Goal: Task Accomplishment & Management: Manage account settings

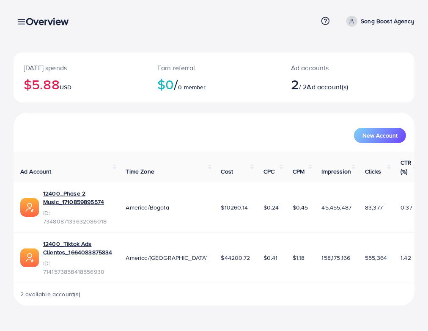
click at [22, 23] on div "Overview" at bounding box center [50, 21] width 63 height 12
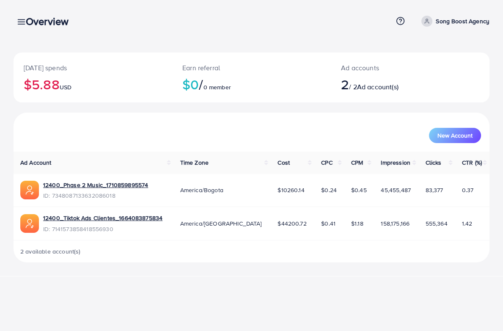
click at [23, 24] on div "Overview" at bounding box center [50, 21] width 63 height 12
click at [1, 22] on div "[DATE] spends $5.88 USD Earn referral $0 / 0 member Ad accounts 2 / 2 Ad accoun…" at bounding box center [251, 138] width 503 height 276
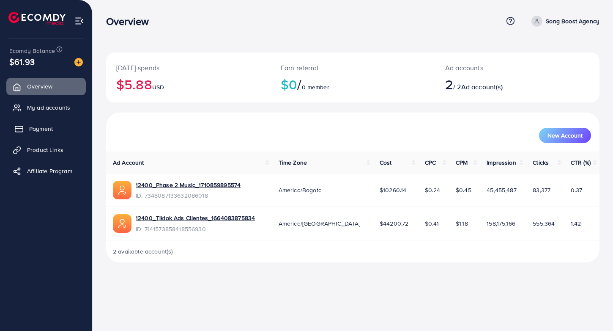
click at [54, 126] on link "Payment" at bounding box center [46, 128] width 80 height 17
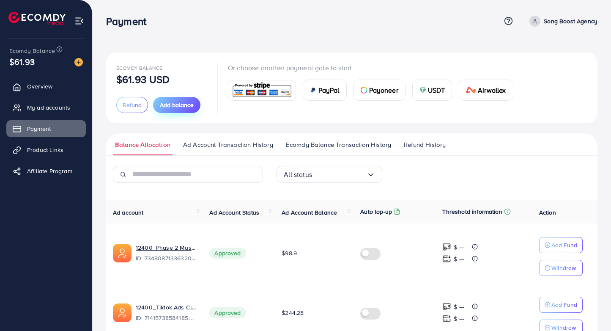
click at [188, 109] on span "Add balance" at bounding box center [177, 105] width 34 height 8
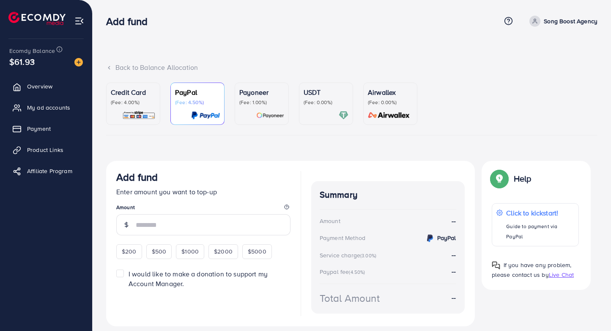
click at [128, 108] on div "Credit Card (Fee: 4.00%)" at bounding box center [133, 103] width 45 height 33
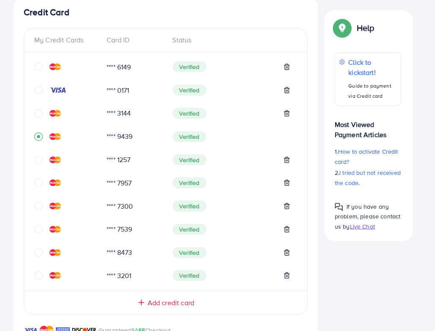
scroll to position [163, 0]
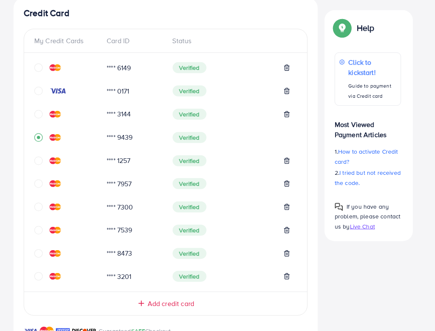
click at [40, 162] on icon "circle" at bounding box center [38, 160] width 8 height 8
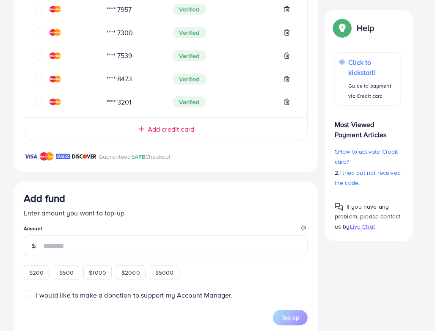
scroll to position [104, 0]
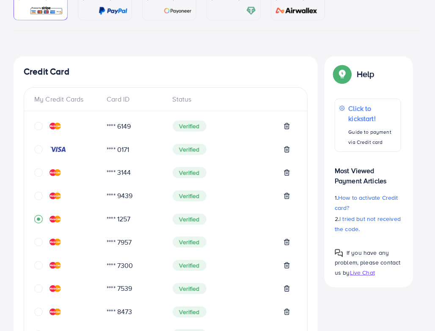
click at [40, 196] on icon "circle" at bounding box center [38, 196] width 8 height 8
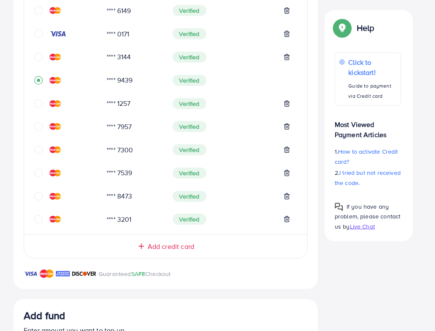
scroll to position [195, 0]
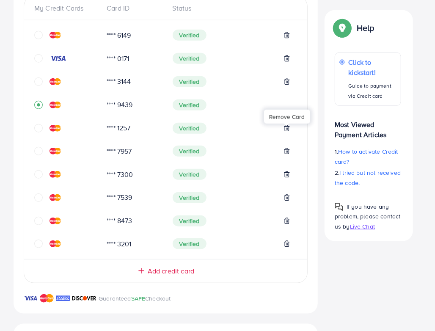
click at [289, 131] on icon at bounding box center [286, 128] width 7 height 7
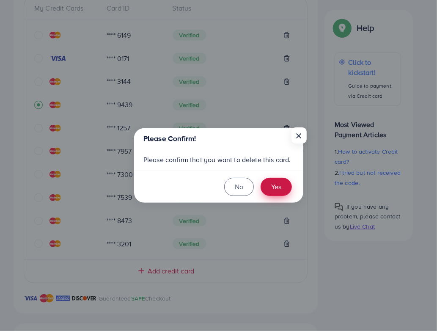
click at [276, 184] on button "Yes" at bounding box center [276, 187] width 31 height 18
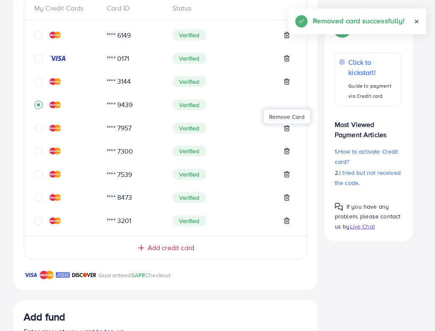
click at [162, 253] on span "Add credit card" at bounding box center [171, 248] width 47 height 10
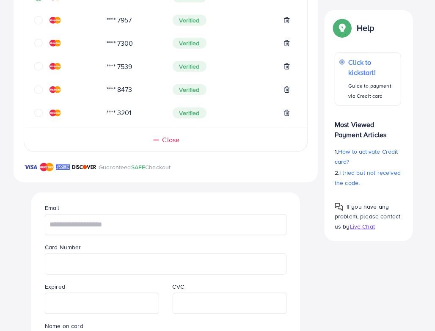
scroll to position [345, 0]
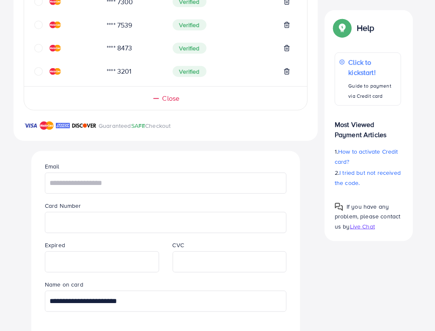
type input "**********"
click at [93, 187] on input "text" at bounding box center [166, 183] width 242 height 21
paste input "**********"
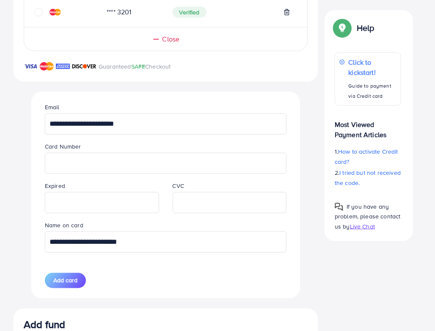
scroll to position [433, 0]
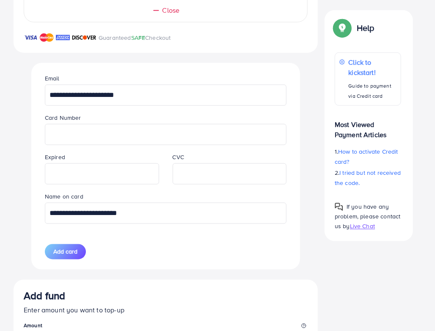
type input "**********"
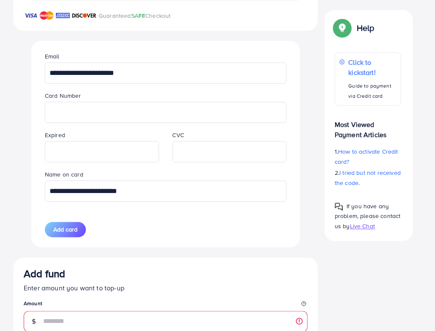
scroll to position [456, 0]
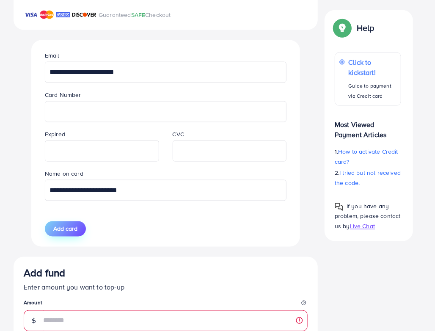
click at [67, 232] on span "Add card" at bounding box center [65, 229] width 24 height 8
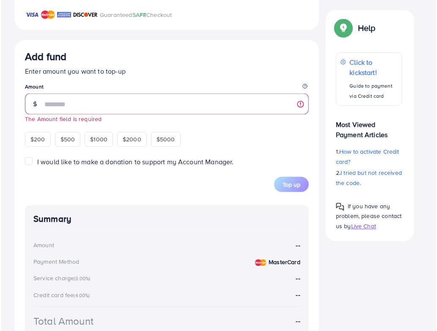
scroll to position [205, 0]
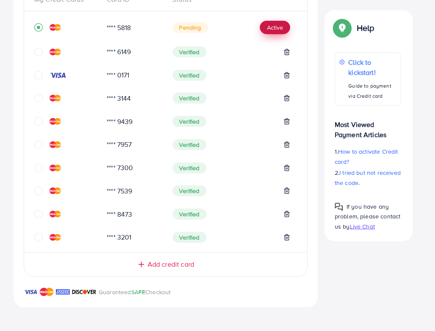
click at [276, 30] on button "Active" at bounding box center [275, 28] width 30 height 14
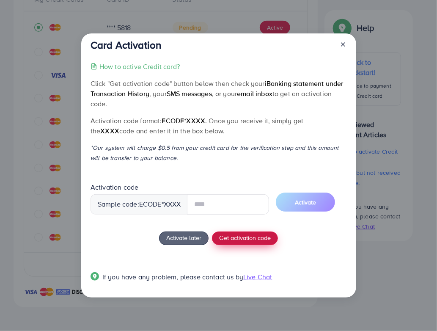
click at [232, 238] on span "Get activation code" at bounding box center [245, 237] width 52 height 9
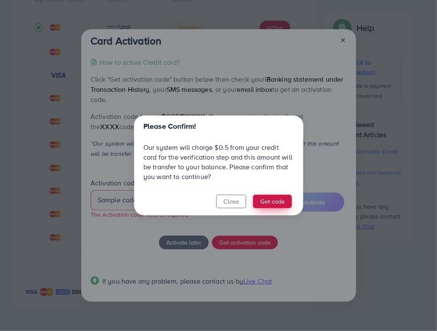
click at [273, 203] on button "Get code" at bounding box center [272, 202] width 39 height 14
